Goal: Transaction & Acquisition: Purchase product/service

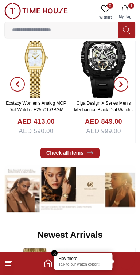
scroll to position [176, 0]
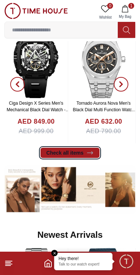
click at [62, 152] on link "Check all items" at bounding box center [69, 153] width 59 height 10
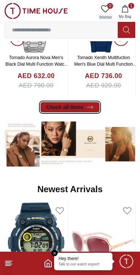
scroll to position [223, 0]
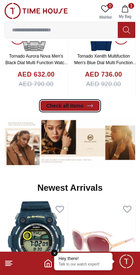
click at [71, 103] on link "Check all items" at bounding box center [69, 106] width 59 height 10
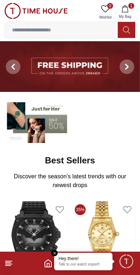
scroll to position [1, 0]
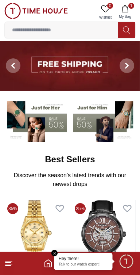
click at [10, 264] on line at bounding box center [8, 264] width 7 height 0
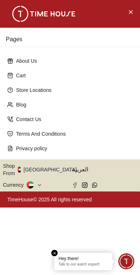
click at [57, 255] on div "Hey there! Talk to our watch expert!" at bounding box center [83, 261] width 58 height 17
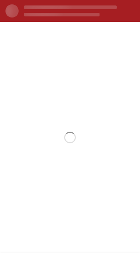
scroll to position [0, 0]
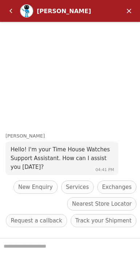
click at [129, 10] on em "Minimize" at bounding box center [129, 11] width 15 height 15
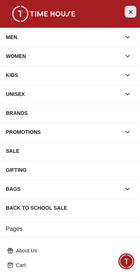
click at [129, 11] on icon "Close Menu" at bounding box center [130, 11] width 3 height 3
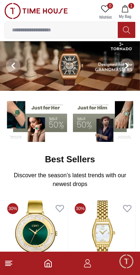
click at [48, 265] on icon "Home" at bounding box center [48, 263] width 9 height 9
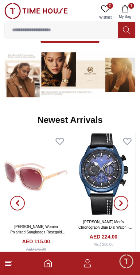
scroll to position [294, 0]
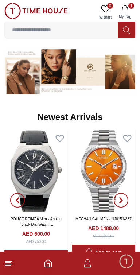
click at [125, 199] on span "button" at bounding box center [121, 200] width 15 height 15
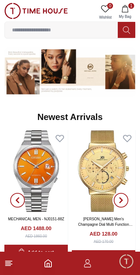
click at [123, 202] on icon "button" at bounding box center [121, 200] width 6 height 6
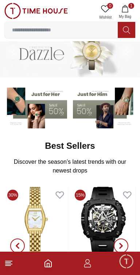
scroll to position [0, 0]
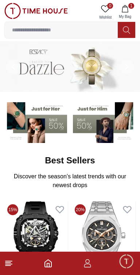
click at [48, 265] on icon "Home" at bounding box center [48, 263] width 9 height 9
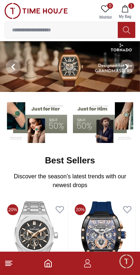
click at [12, 267] on icon at bounding box center [8, 263] width 9 height 9
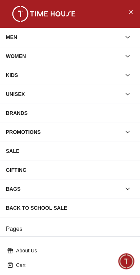
click at [38, 53] on div "WOMEN" at bounding box center [63, 56] width 115 height 13
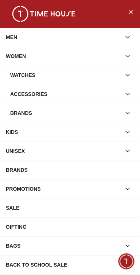
click at [12, 110] on div "Brands" at bounding box center [65, 112] width 111 height 13
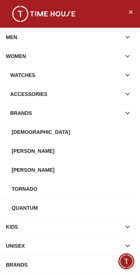
click at [22, 209] on div "Quantum" at bounding box center [73, 207] width 122 height 13
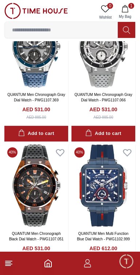
scroll to position [1403, 0]
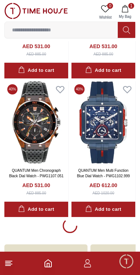
scroll to position [1467, 0]
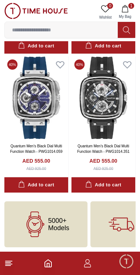
scroll to position [3118, 0]
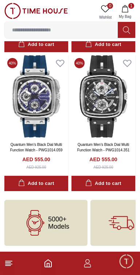
scroll to position [1467, 0]
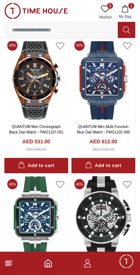
click at [129, 13] on button "1 My Bag" at bounding box center [124, 12] width 21 height 19
